Goal: Task Accomplishment & Management: Manage account settings

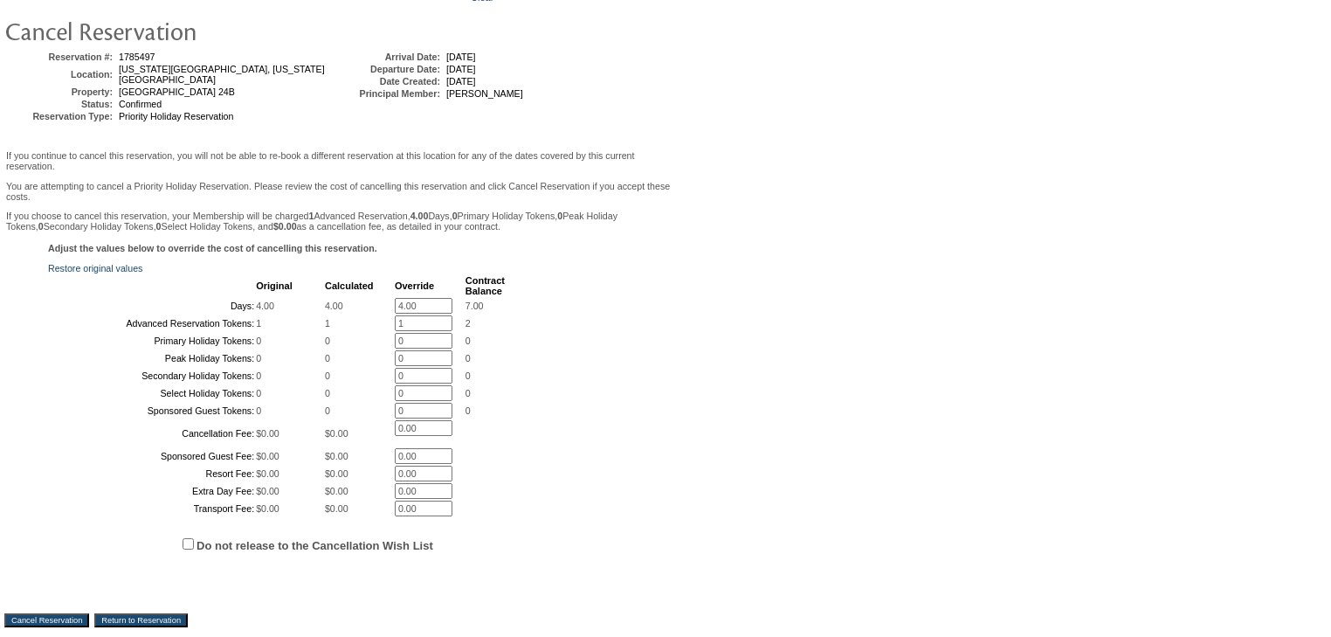
scroll to position [349, 0]
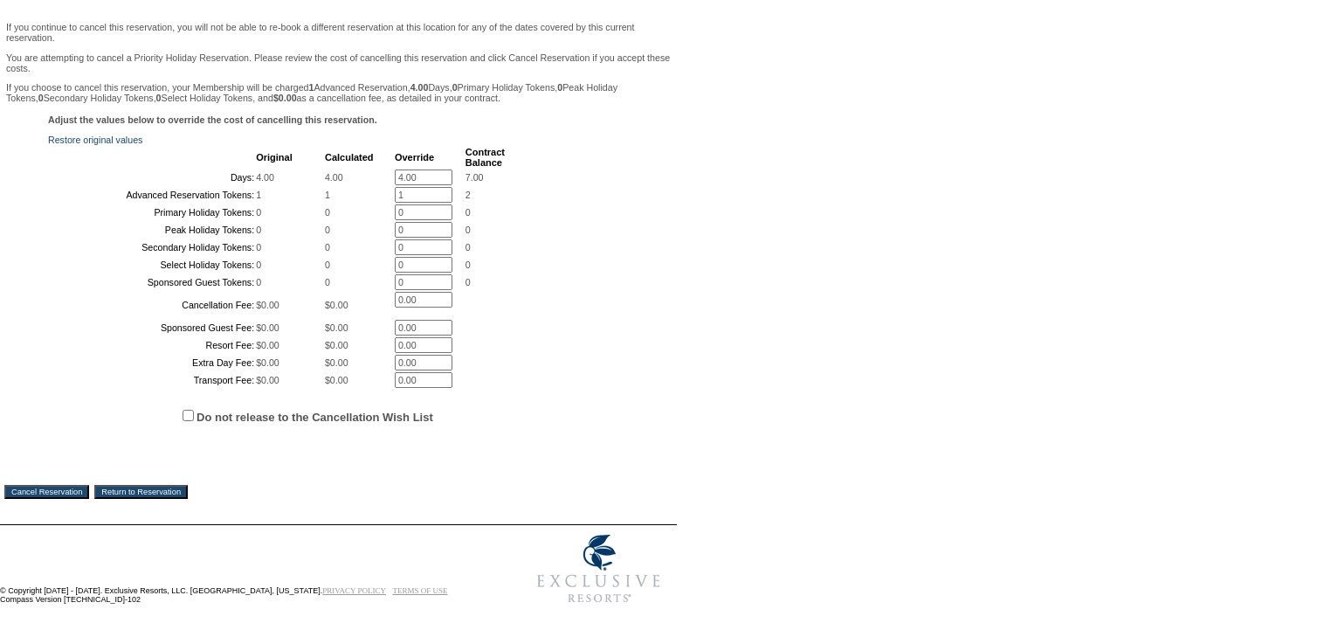
click at [62, 499] on input "Cancel Reservation" at bounding box center [46, 492] width 85 height 14
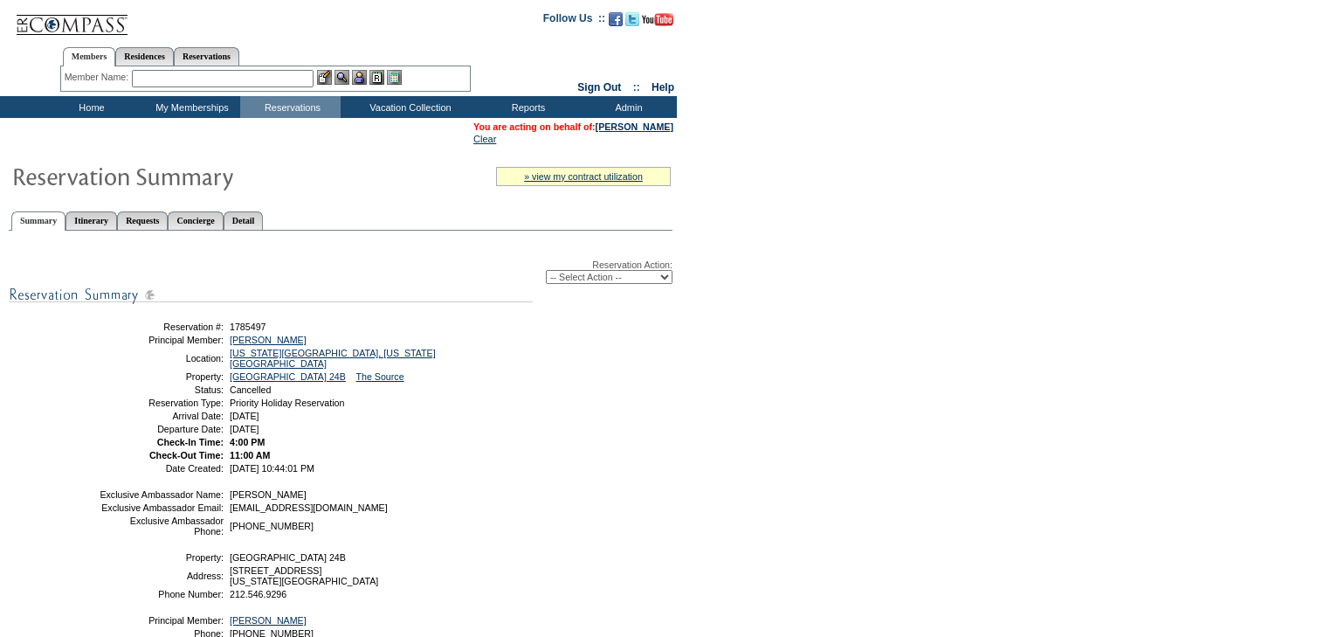
click at [165, 77] on input "text" at bounding box center [223, 78] width 182 height 17
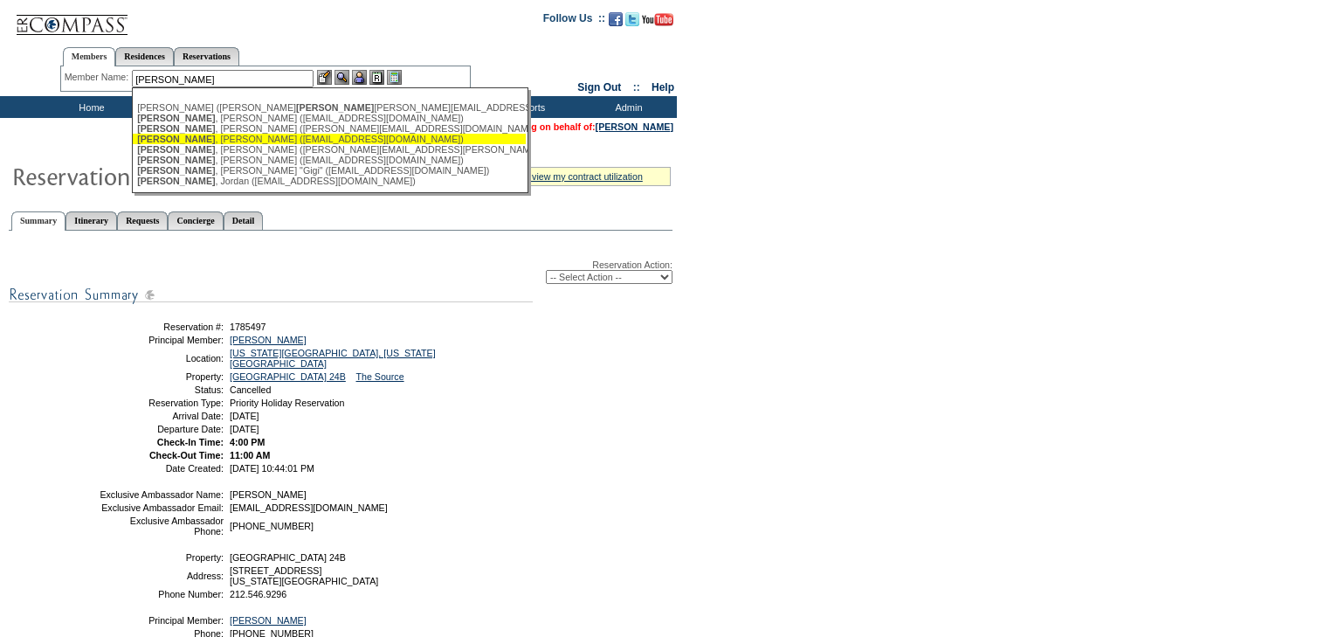
click at [234, 141] on div "[PERSON_NAME] ([EMAIL_ADDRESS][DOMAIN_NAME])" at bounding box center [329, 139] width 384 height 10
type input "[PERSON_NAME] ([EMAIL_ADDRESS][DOMAIN_NAME])"
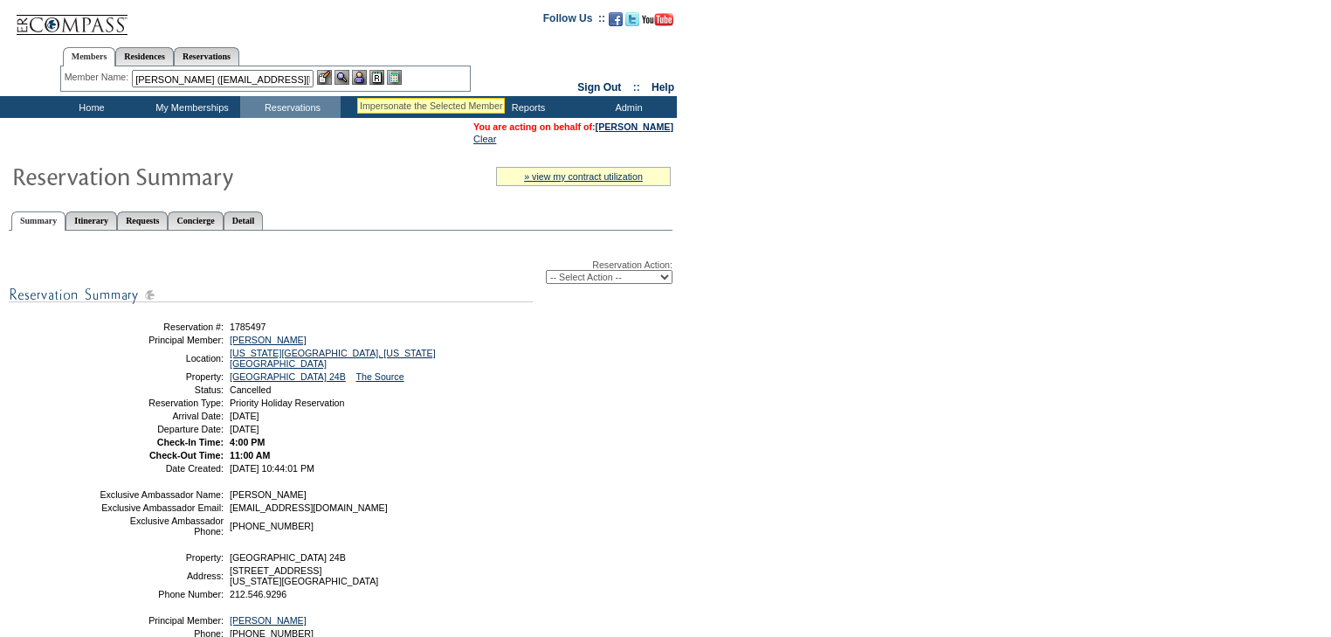
click at [357, 77] on img at bounding box center [359, 77] width 15 height 15
click at [342, 76] on img at bounding box center [342, 77] width 15 height 15
